Goal: Find contact information: Find contact information

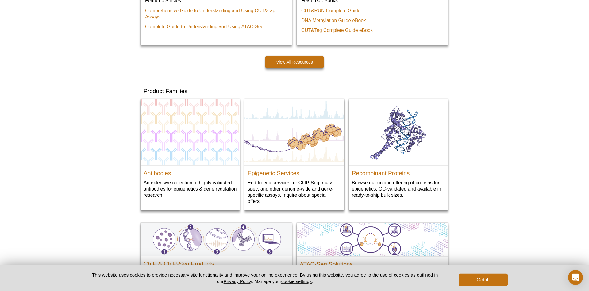
scroll to position [592, 0]
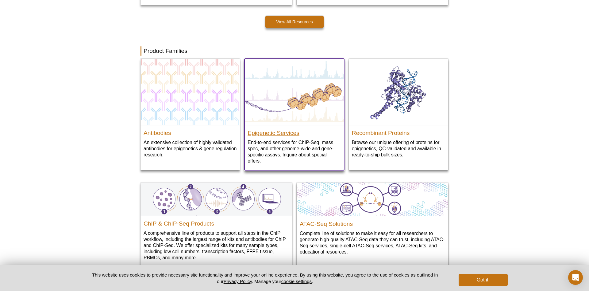
click at [266, 134] on h2 "Epigenetic Services" at bounding box center [294, 131] width 93 height 9
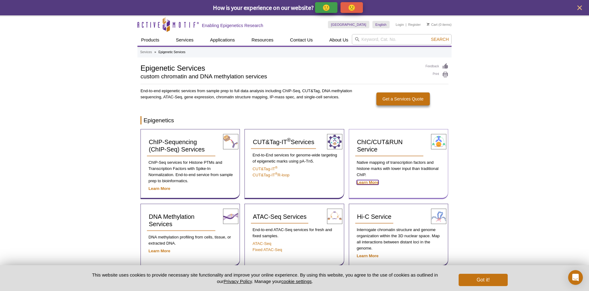
click at [363, 182] on strong "Learn More" at bounding box center [368, 182] width 22 height 5
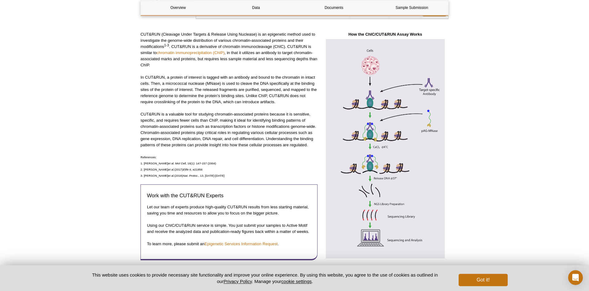
scroll to position [157, 0]
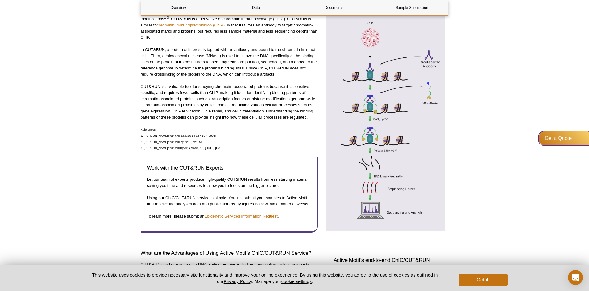
click at [569, 139] on div "Get a Quote" at bounding box center [564, 138] width 51 height 15
click at [559, 136] on div "Get a Quote" at bounding box center [564, 138] width 51 height 15
click at [474, 277] on button "Got it!" at bounding box center [483, 279] width 49 height 12
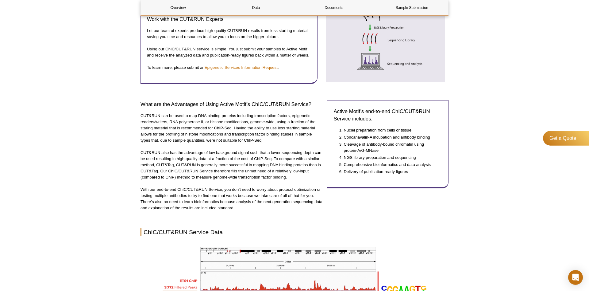
scroll to position [313, 0]
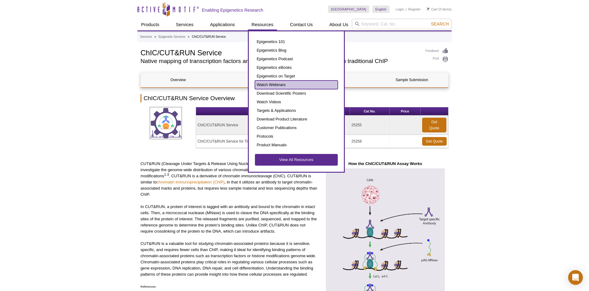
click at [282, 85] on link "Watch Webinars" at bounding box center [296, 84] width 83 height 9
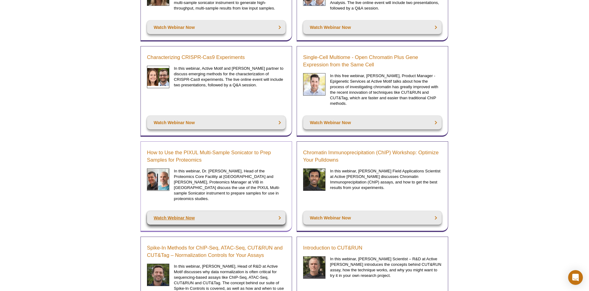
scroll to position [219, 0]
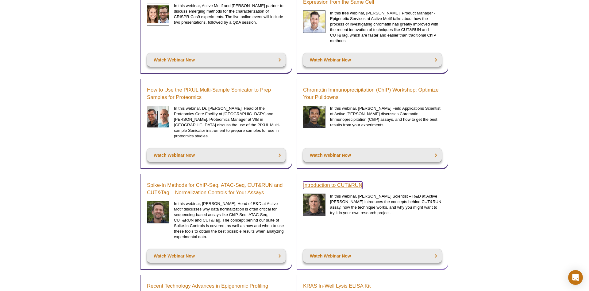
click at [349, 181] on link "Introduction to CUT&RUN" at bounding box center [332, 184] width 59 height 7
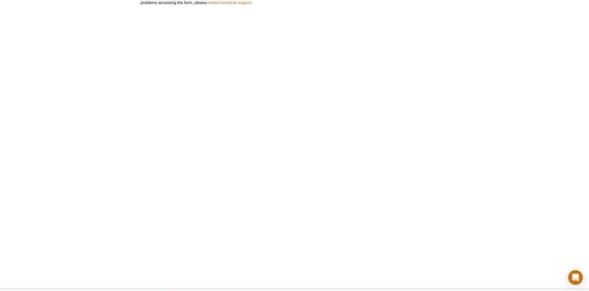
scroll to position [249, 0]
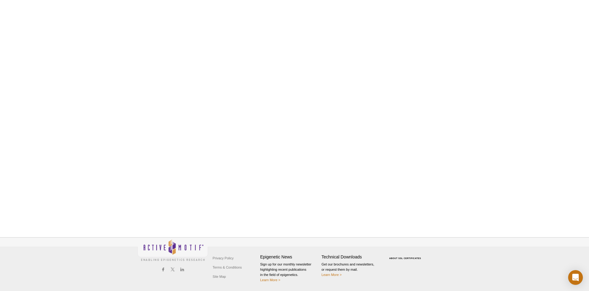
click at [127, 164] on div "Active Motif Logo Enabling Epigenetics Research 0 Search Skip to content Active…" at bounding box center [294, 21] width 589 height 539
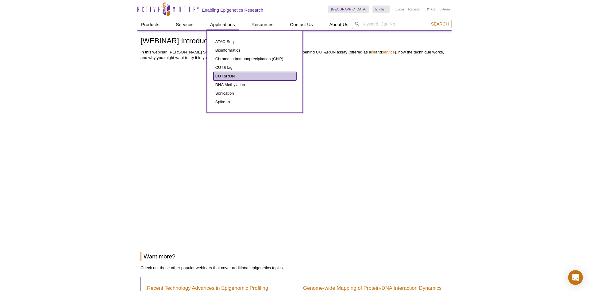
click at [233, 77] on link "CUT&RUN" at bounding box center [255, 76] width 83 height 9
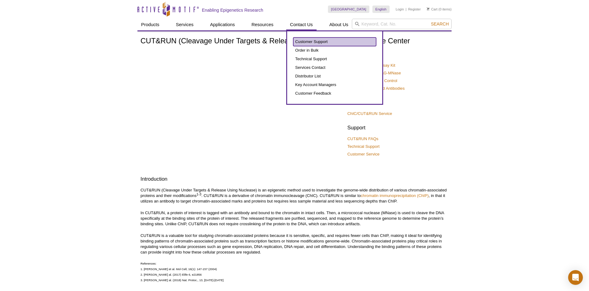
click at [304, 41] on link "Customer Support" at bounding box center [334, 41] width 83 height 9
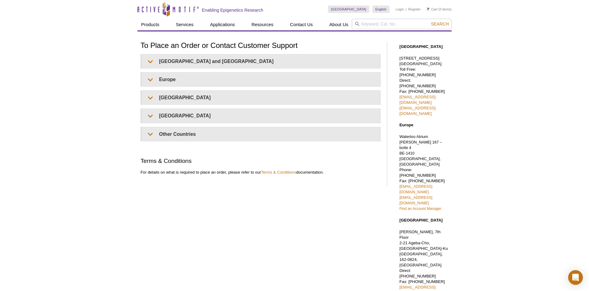
click at [520, 168] on div "Active Motif Logo Enabling Epigenetics Research 0 Search Skip to content Active…" at bounding box center [294, 223] width 589 height 447
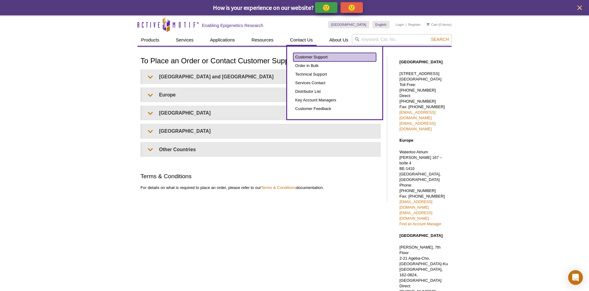
click at [310, 57] on link "Customer Support" at bounding box center [334, 57] width 83 height 9
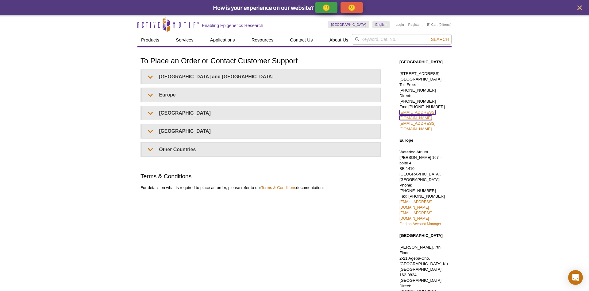
click at [426, 110] on link "[EMAIL_ADDRESS][DOMAIN_NAME]" at bounding box center [418, 115] width 36 height 10
click at [496, 118] on div "Active Motif Logo Enabling Epigenetics Research 0 Search Skip to content Active…" at bounding box center [294, 238] width 589 height 447
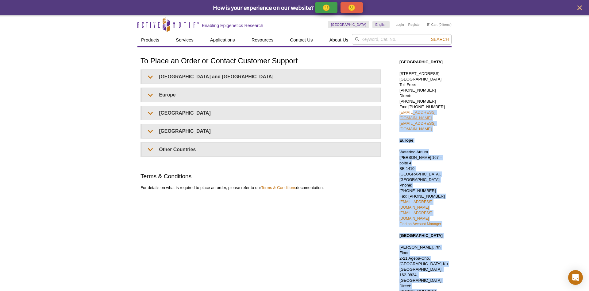
drag, startPoint x: 454, startPoint y: 105, endPoint x: 412, endPoint y: 106, distance: 42.4
click at [412, 106] on div "Active Motif Logo Enabling Epigenetics Research 0 Search Skip to content Active…" at bounding box center [294, 238] width 589 height 447
click at [479, 116] on div "Active Motif Logo Enabling Epigenetics Research 0 Search Skip to content Active…" at bounding box center [294, 238] width 589 height 447
drag, startPoint x: 452, startPoint y: 106, endPoint x: 420, endPoint y: 106, distance: 32.2
click at [420, 106] on div "Active Motif Logo Enabling Epigenetics Research 0 Search Skip to content Active…" at bounding box center [294, 238] width 589 height 447
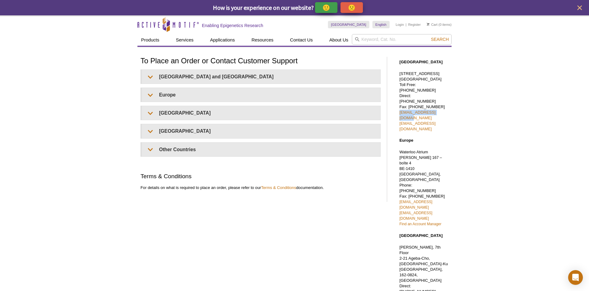
drag, startPoint x: 396, startPoint y: 106, endPoint x: 446, endPoint y: 107, distance: 49.7
click at [446, 107] on div "North America 1914 Palomar Oaks Way, Suite 150 Carlsbad, CA 92008 Toll Free: 87…" at bounding box center [422, 224] width 58 height 342
copy link "sales@activemotif.com"
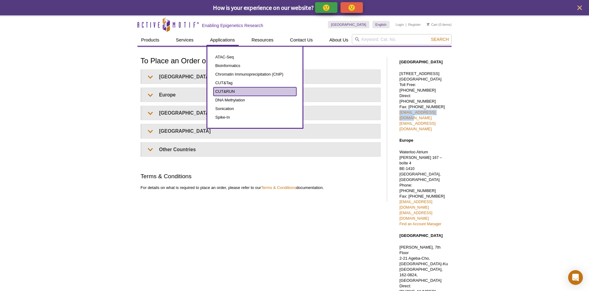
click at [225, 91] on link "CUT&RUN" at bounding box center [255, 91] width 83 height 9
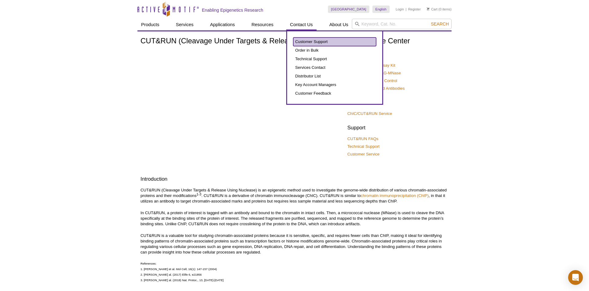
click at [305, 42] on link "Customer Support" at bounding box center [334, 41] width 83 height 9
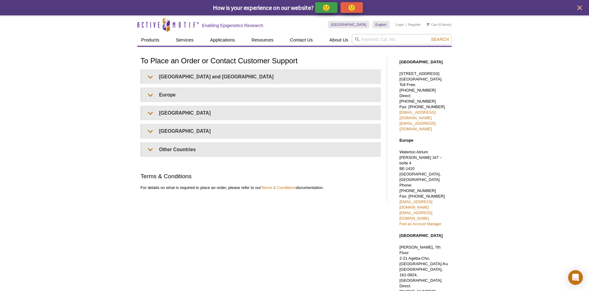
click at [467, 113] on div "Active Motif Logo Enabling Epigenetics Research 0 Search Skip to content Active…" at bounding box center [294, 238] width 589 height 447
click at [434, 110] on link "sales@activemotif.com" at bounding box center [418, 115] width 36 height 10
click at [445, 109] on p "1914 Palomar Oaks Way, Suite 150 Carlsbad, CA 92008 Toll Free: 877 222 9543 Dir…" at bounding box center [424, 101] width 49 height 61
click at [436, 121] on link "tech_service@activemotif.com" at bounding box center [418, 126] width 36 height 10
